Goal: Task Accomplishment & Management: Use online tool/utility

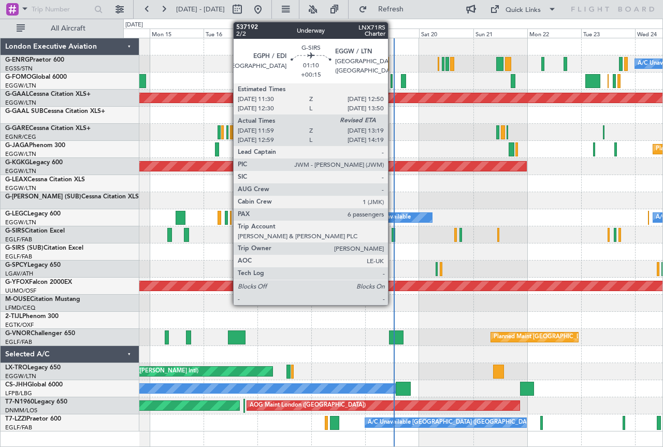
click at [393, 231] on div at bounding box center [393, 235] width 3 height 14
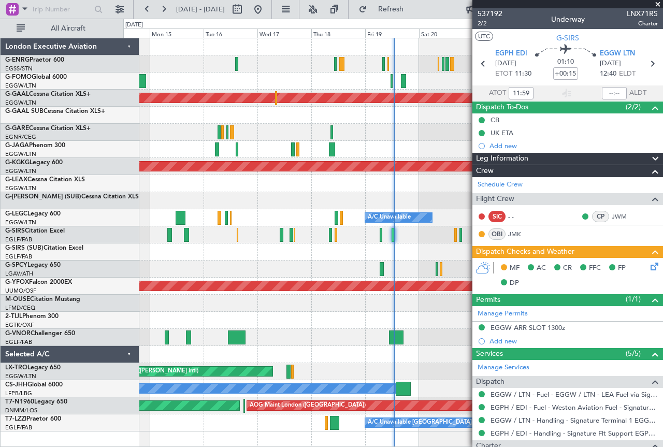
click at [658, 3] on span at bounding box center [658, 4] width 10 height 9
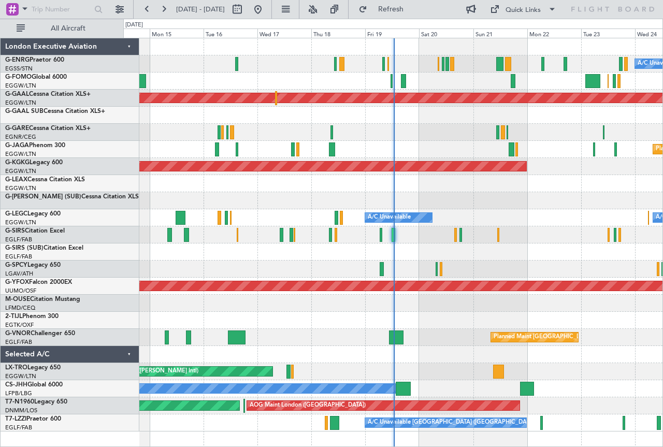
type input "0"
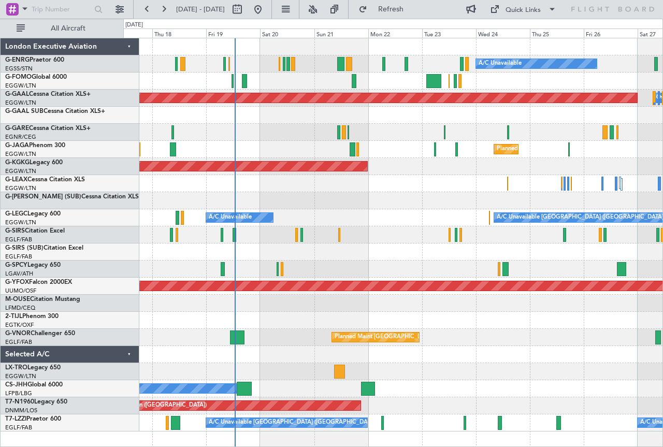
click at [397, 173] on div "AOG Maint [GEOGRAPHIC_DATA] (Ataturk)" at bounding box center [392, 166] width 539 height 17
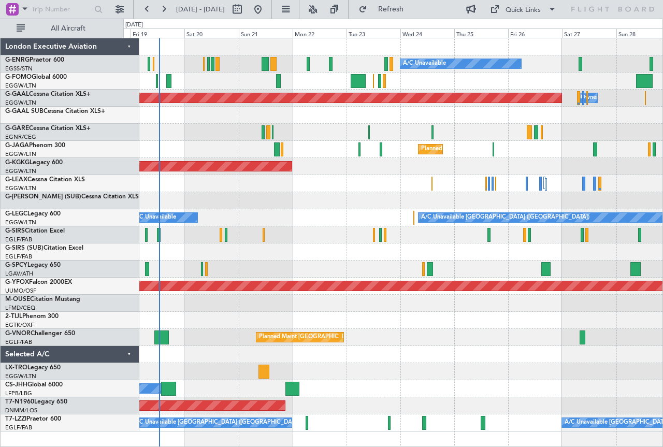
click at [420, 118] on div at bounding box center [392, 115] width 539 height 17
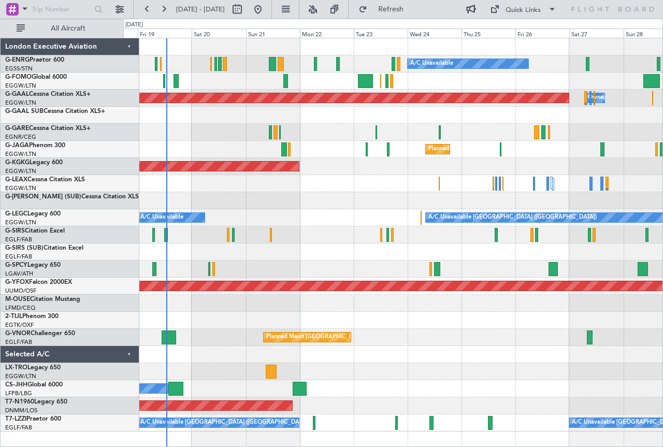
click at [224, 120] on div at bounding box center [392, 115] width 539 height 17
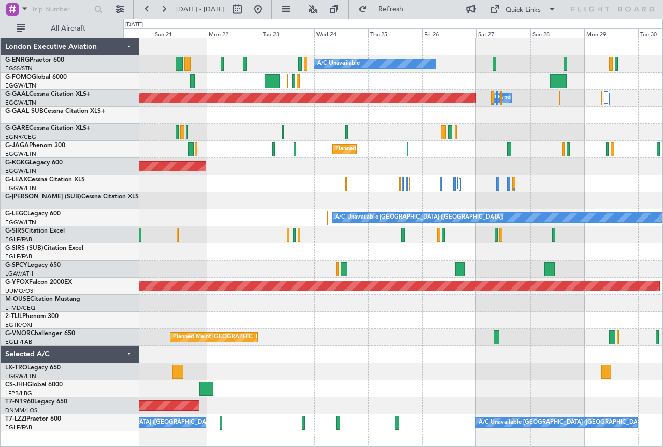
click at [344, 335] on div "A/C Unavailable Planned Maint Dusseldorf Owner Planned Maint London (Luton) AOG…" at bounding box center [392, 234] width 539 height 393
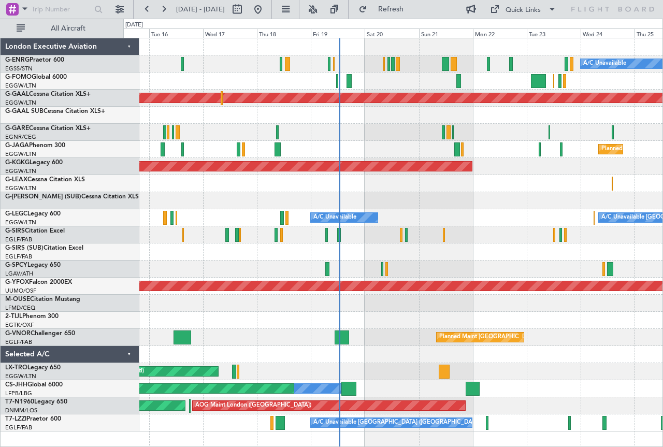
click at [538, 251] on div "A/C Unavailable Planned Maint Dusseldorf Owner Planned Maint London (Luton) AOG…" at bounding box center [392, 234] width 539 height 393
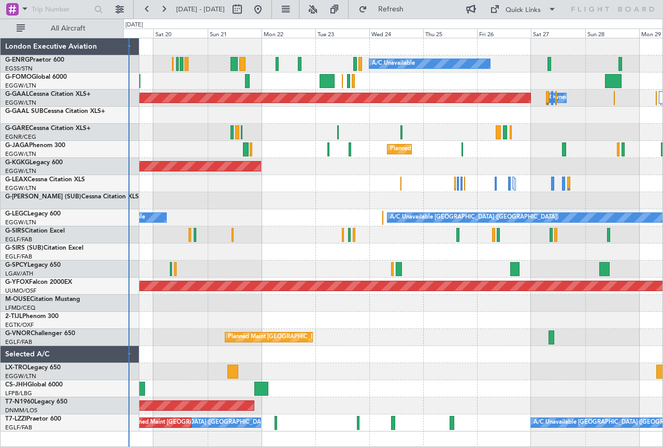
click at [318, 170] on div "A/C Unavailable Planned Maint Dusseldorf Owner Planned Maint London (Luton) AOG…" at bounding box center [392, 234] width 539 height 393
